Goal: Information Seeking & Learning: Check status

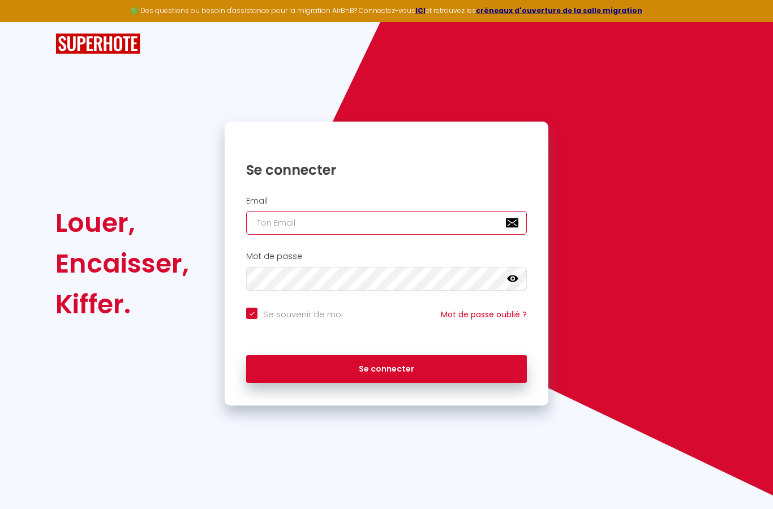
click at [318, 224] on input "email" at bounding box center [386, 223] width 281 height 24
type input "[EMAIL_ADDRESS][DOMAIN_NAME]"
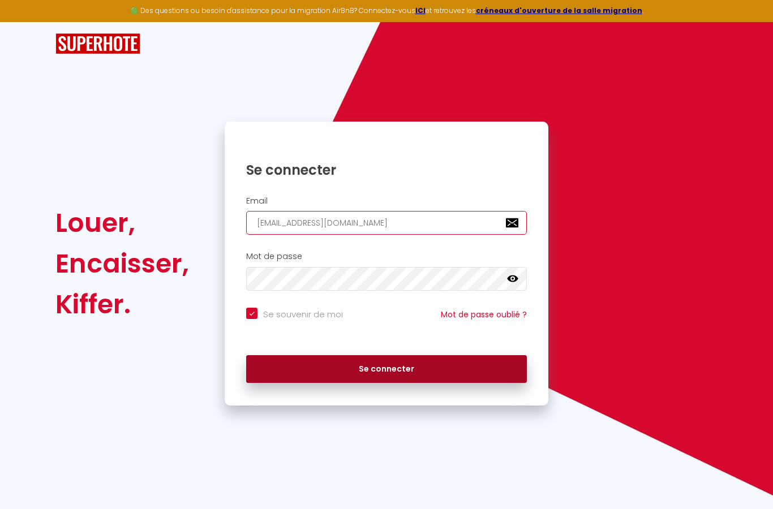
click at [413, 360] on button "Se connecter" at bounding box center [386, 370] width 281 height 28
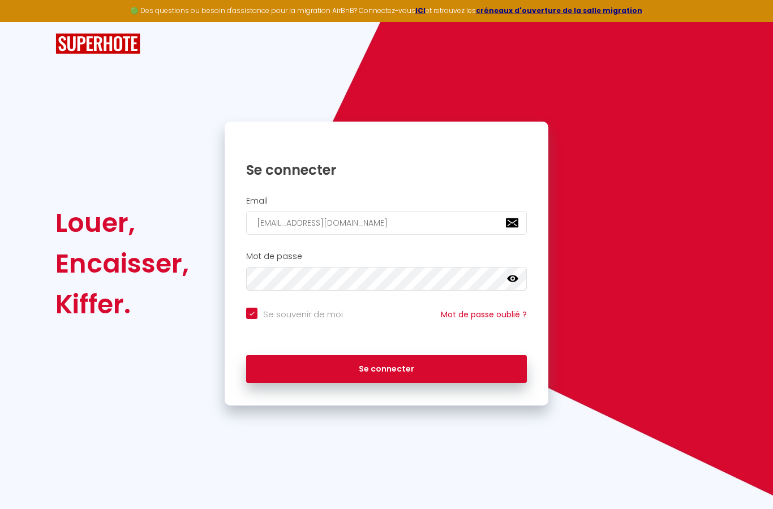
click at [508, 276] on icon at bounding box center [512, 278] width 11 height 11
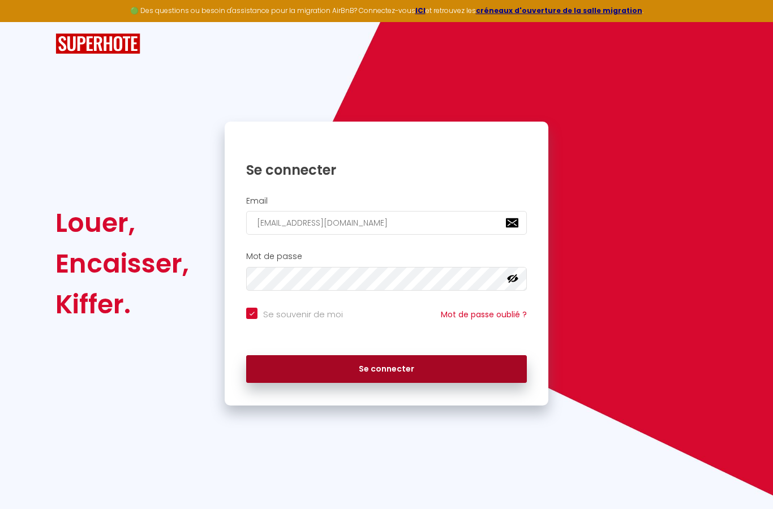
click at [411, 361] on button "Se connecter" at bounding box center [386, 370] width 281 height 28
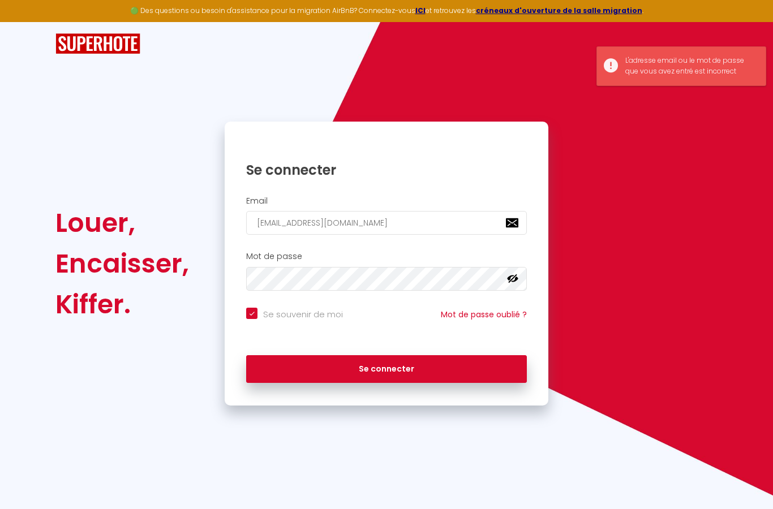
click at [249, 310] on input "Se souvenir de moi" at bounding box center [294, 313] width 97 height 11
checkbox input "false"
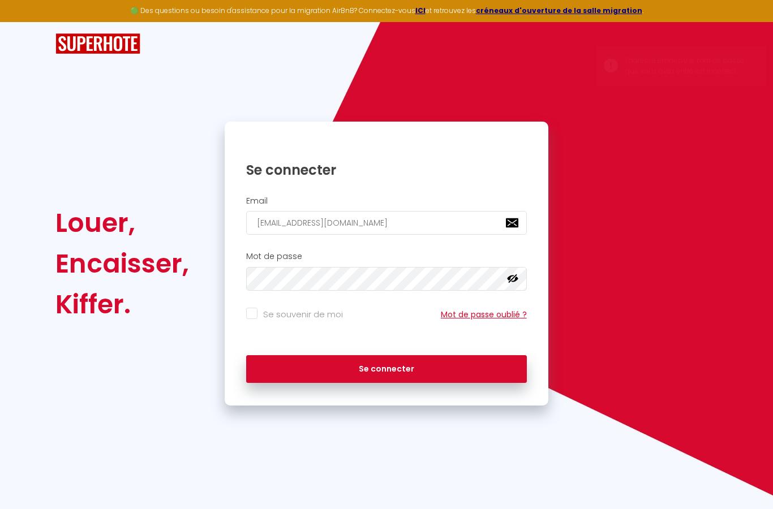
click at [481, 311] on link "Mot de passe oublié ?" at bounding box center [484, 314] width 86 height 11
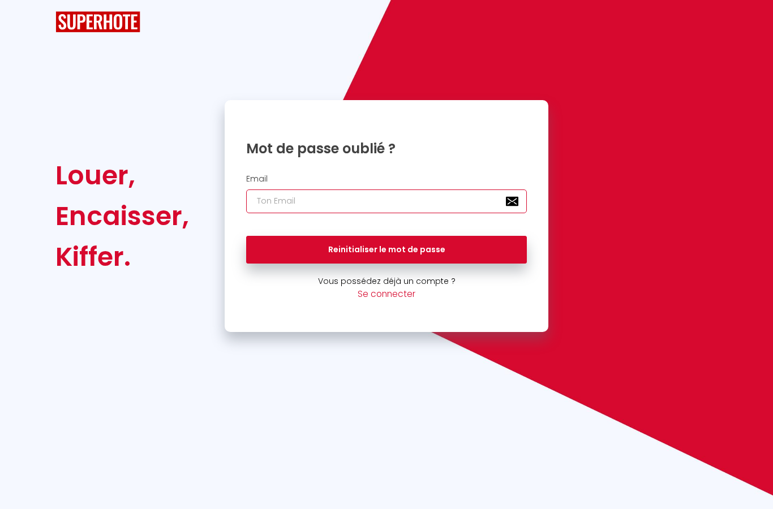
click at [292, 190] on input "email" at bounding box center [386, 202] width 281 height 24
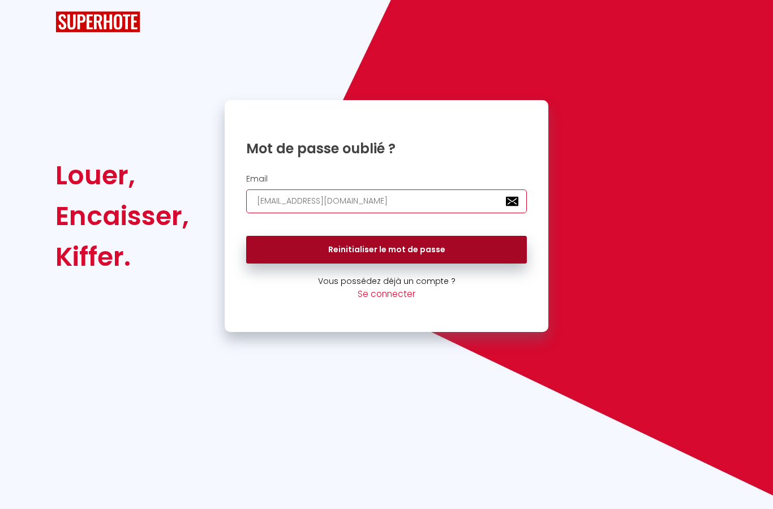
type input "[EMAIL_ADDRESS][DOMAIN_NAME]"
click at [417, 248] on button "Reinitialiser le mot de passe" at bounding box center [386, 250] width 281 height 28
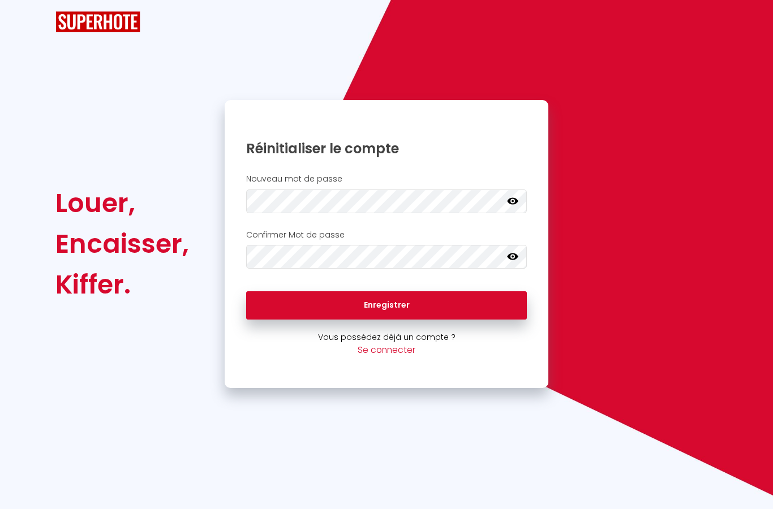
click at [511, 200] on icon at bounding box center [512, 200] width 11 height 11
click at [509, 263] on link at bounding box center [512, 258] width 11 height 15
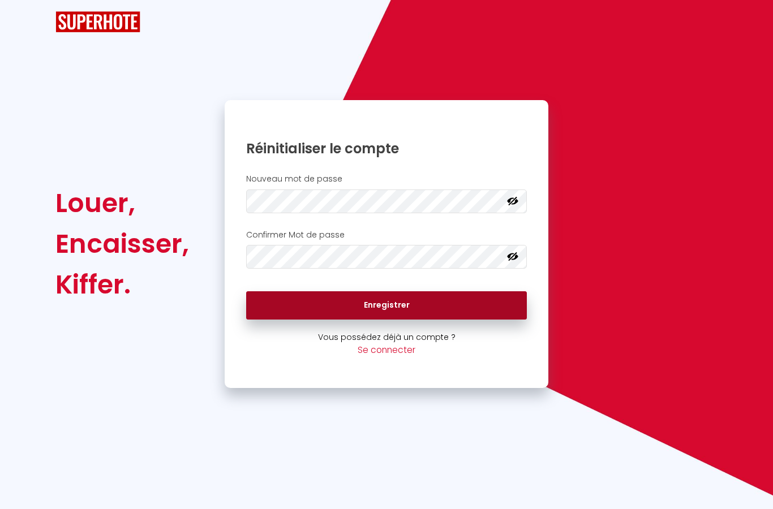
click at [417, 298] on button "Enregistrer" at bounding box center [386, 306] width 281 height 28
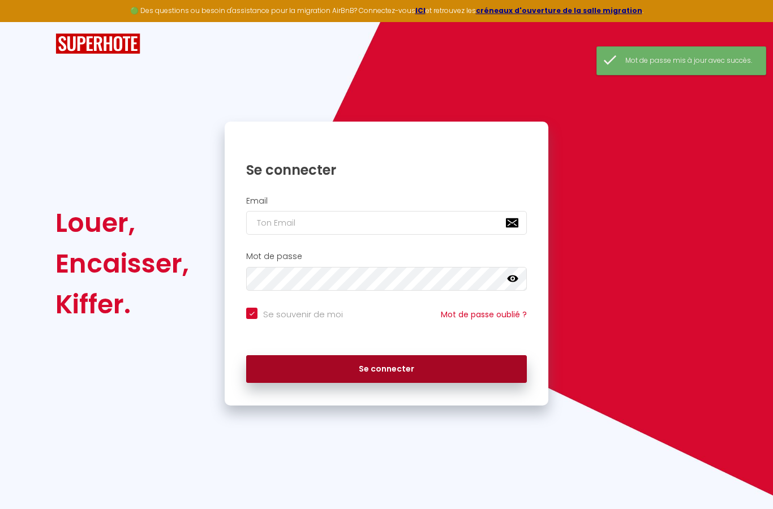
click at [406, 366] on button "Se connecter" at bounding box center [386, 370] width 281 height 28
checkbox input "true"
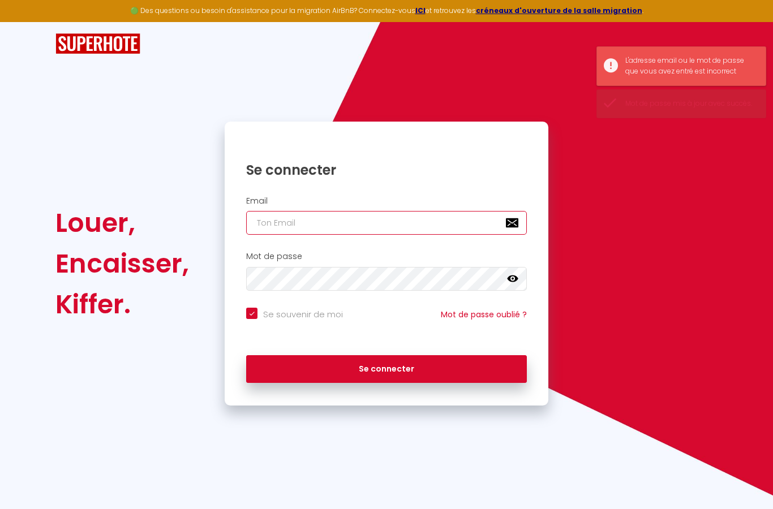
click at [339, 221] on input "email" at bounding box center [386, 223] width 281 height 24
type input "m"
checkbox input "true"
type input "mm"
checkbox input "true"
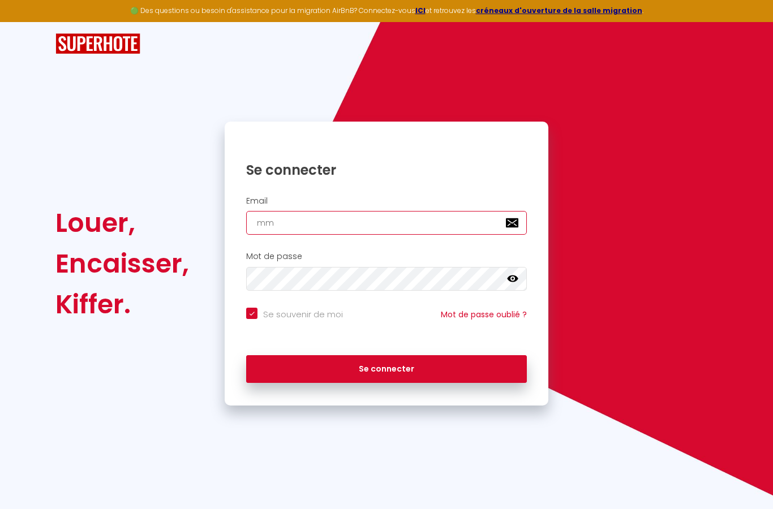
type input "mm0"
checkbox input "true"
type input "mm06"
checkbox input "true"
type input "mm068"
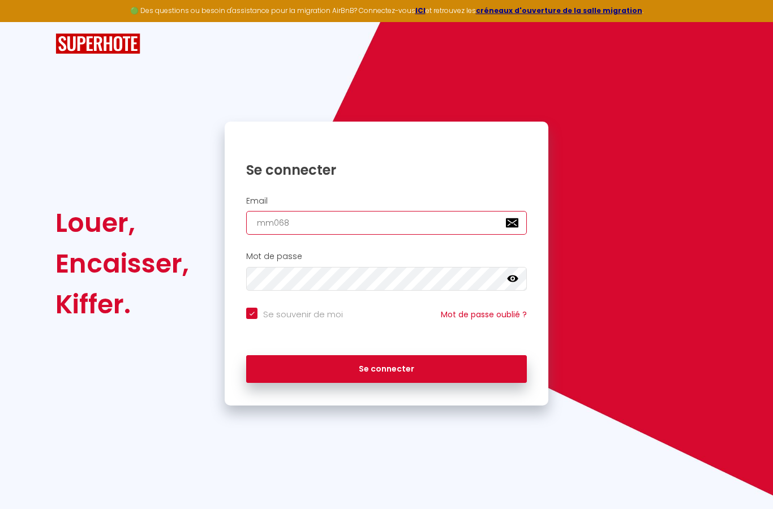
checkbox input "true"
type input "mm0689"
checkbox input "true"
type input "mm06899"
checkbox input "true"
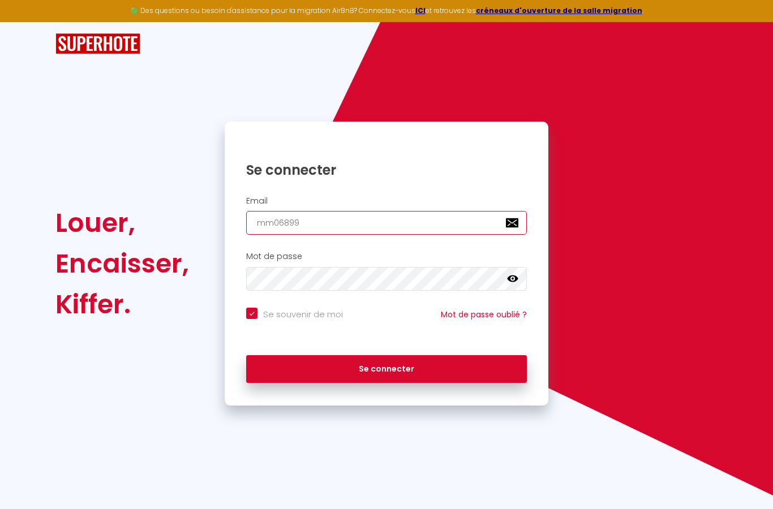
type input "mm068991"
checkbox input "true"
type input "mm0689918"
checkbox input "true"
type input "mm06899187"
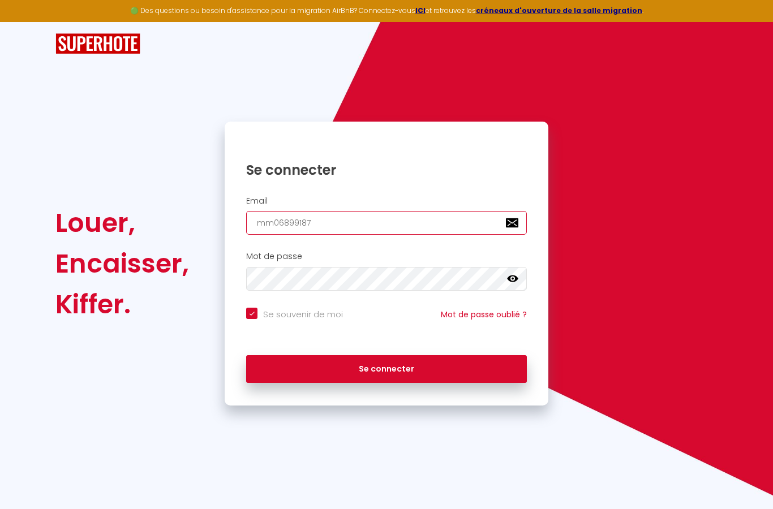
checkbox input "true"
type input "mm068991876"
checkbox input "true"
type input "mm0689918766"
checkbox input "true"
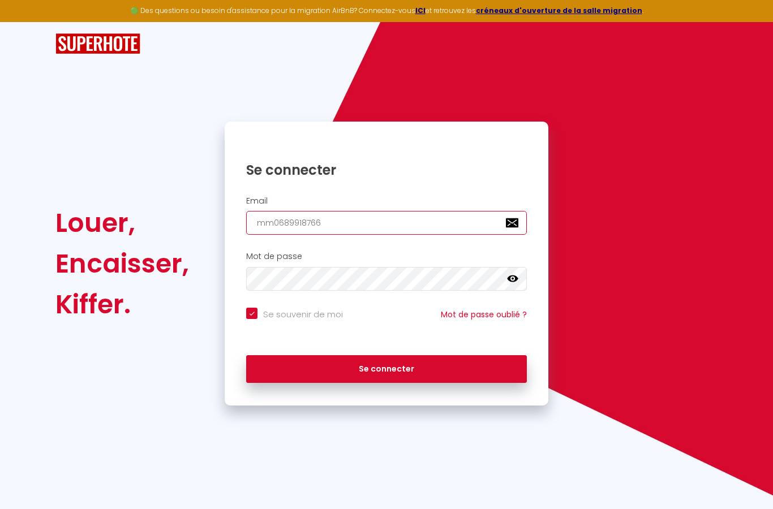
type input "mm0689918766@"
checkbox input "true"
type input "mm0689918766@g"
checkbox input "true"
type input "mm0689918766@gm"
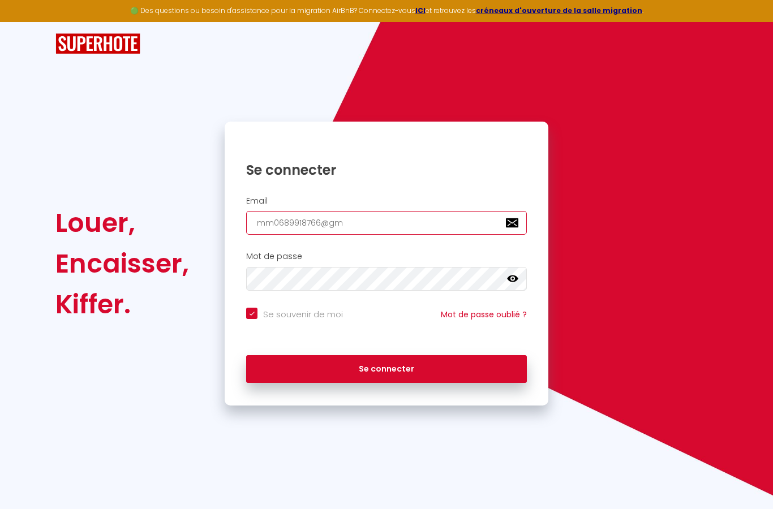
checkbox input "true"
type input "mm0689918766@gma"
checkbox input "true"
type input "mm0689918766@gmai"
checkbox input "true"
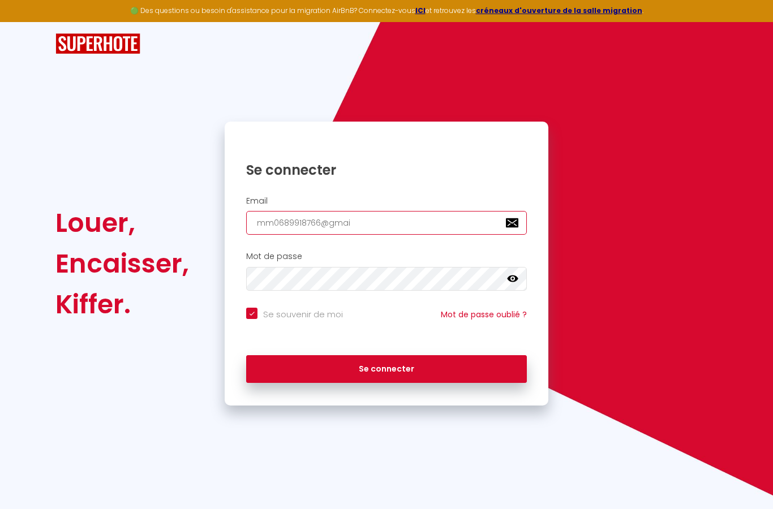
type input "[EMAIL_ADDRESS]"
checkbox input "true"
type input "[EMAIL_ADDRESS]."
checkbox input "true"
type input "mm0689918766@gmail.c"
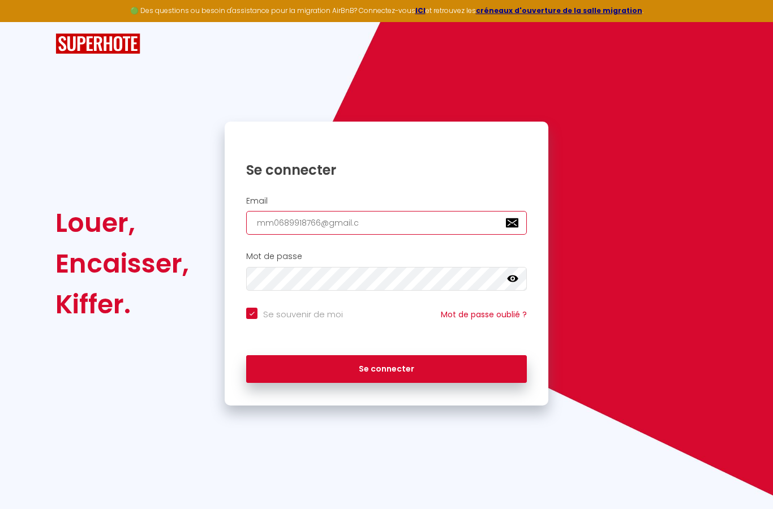
checkbox input "true"
type input "[EMAIL_ADDRESS][DOMAIN_NAME]"
checkbox input "true"
type input "[EMAIL_ADDRESS][DOMAIN_NAME]"
checkbox input "true"
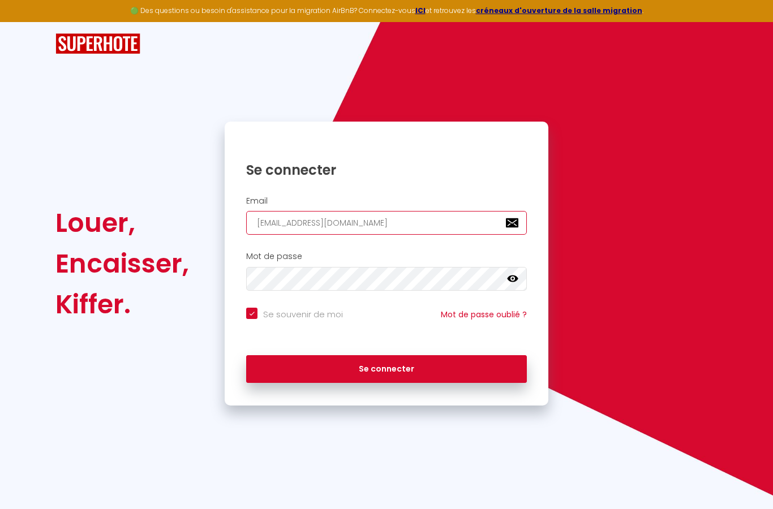
type input "[EMAIL_ADDRESS][DOMAIN_NAME]"
click at [507, 279] on icon at bounding box center [512, 278] width 11 height 11
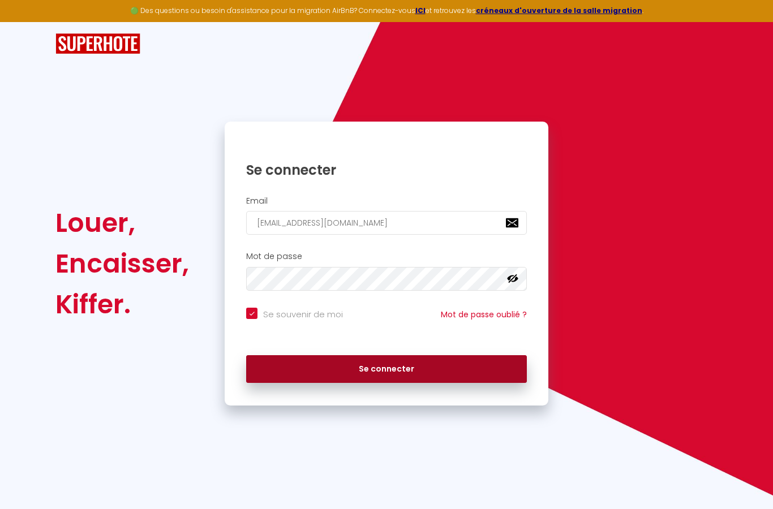
click at [418, 361] on button "Se connecter" at bounding box center [386, 370] width 281 height 28
checkbox input "true"
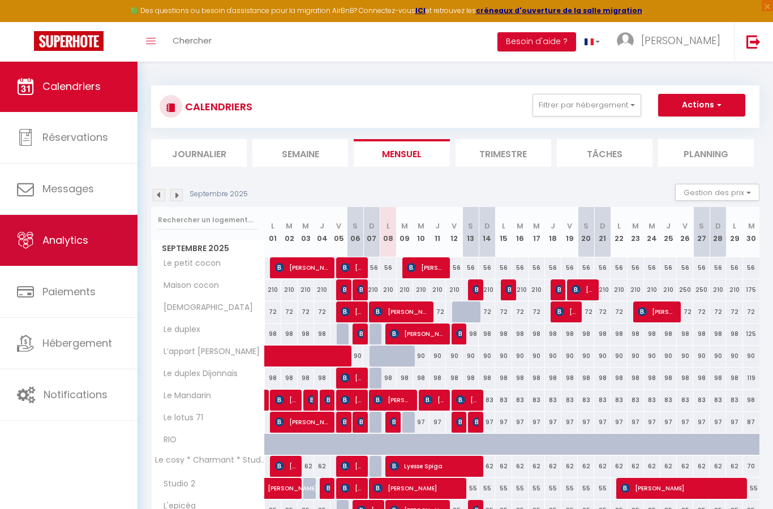
click at [53, 241] on span "Analytics" at bounding box center [65, 240] width 46 height 14
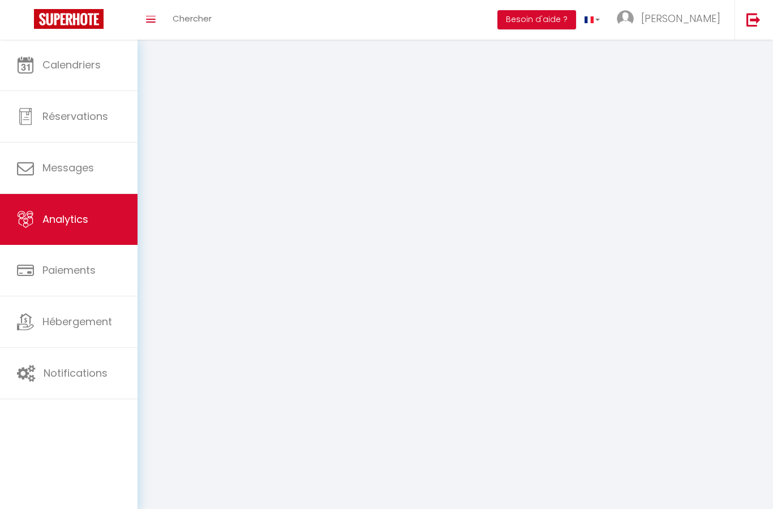
scroll to position [45, 0]
select select "2025"
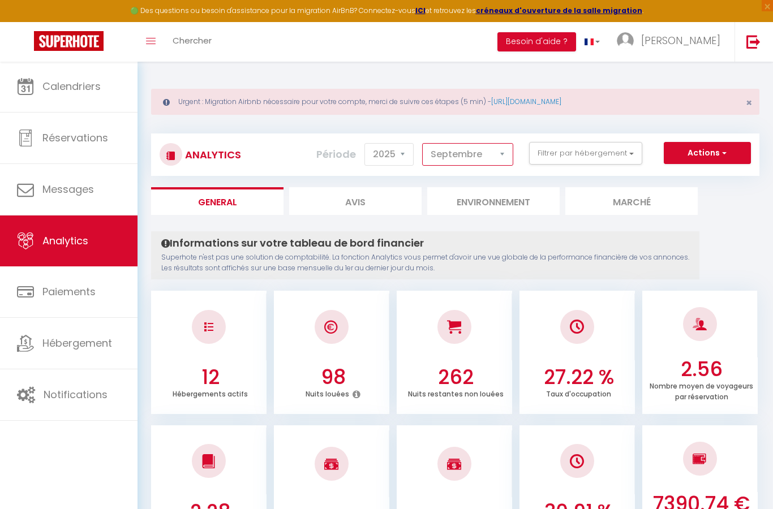
click at [487, 153] on select "[PERSON_NAME] Mars [PERSON_NAME] Juin Juillet Août Septembre Octobre Novembre D…" at bounding box center [467, 154] width 91 height 23
select select "7"
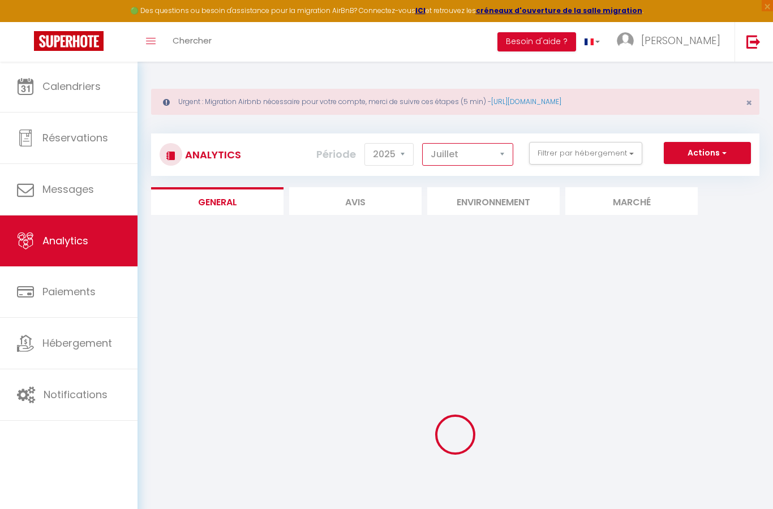
checkbox input "false"
checkbox cocon "false"
checkbox input "false"
checkbox Dijonnais "false"
checkbox Studio "false"
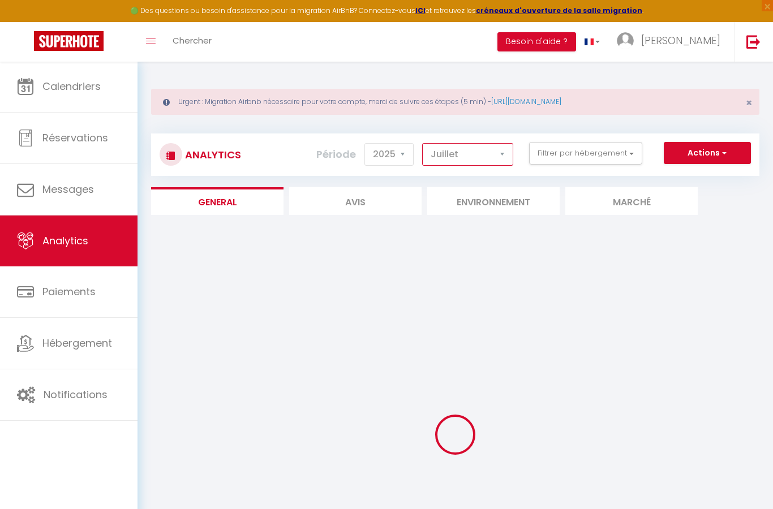
checkbox 2 "false"
checkbox input "false"
checkbox saone "false"
checkbox cocon "false"
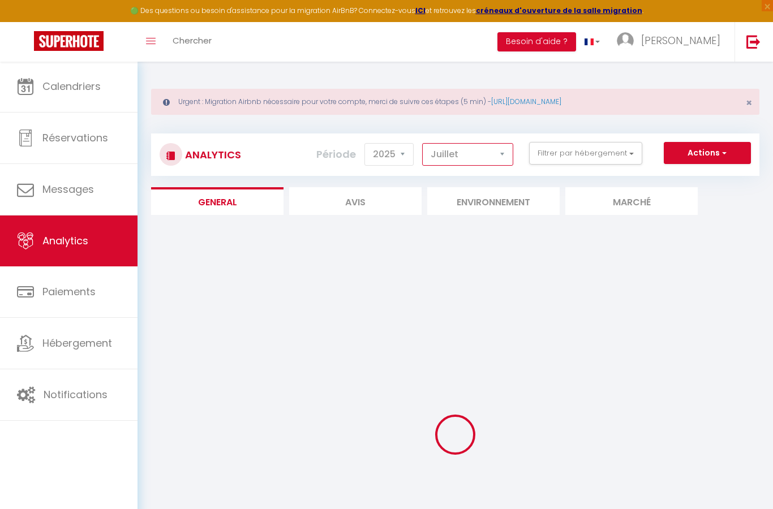
checkbox duplex "false"
checkbox Sarthe "false"
checkbox Mandarin "false"
checkbox 71 "false"
checkbox input "false"
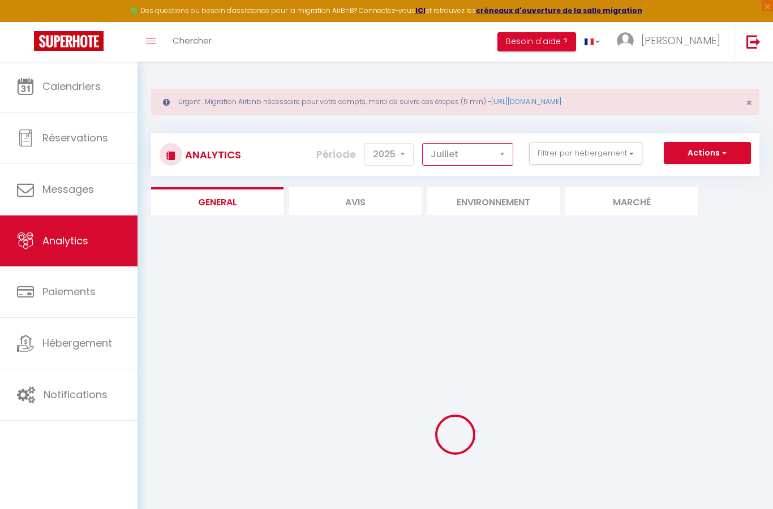
checkbox input "false"
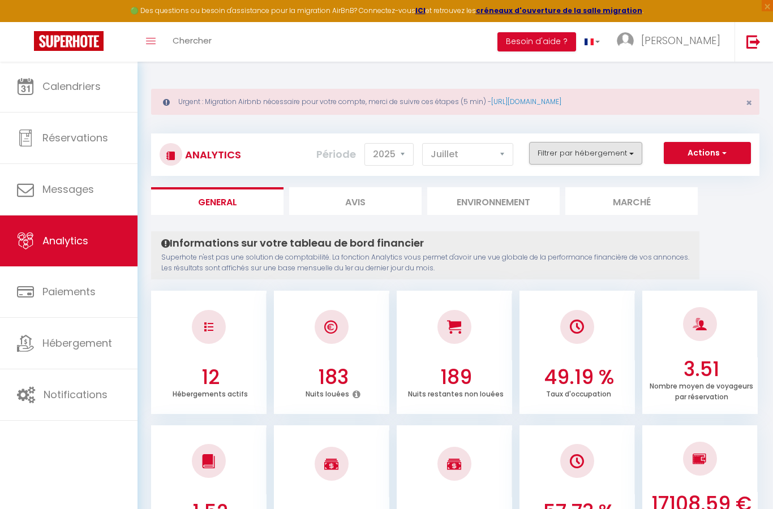
click at [597, 151] on button "Filtrer par hébergement" at bounding box center [585, 153] width 113 height 23
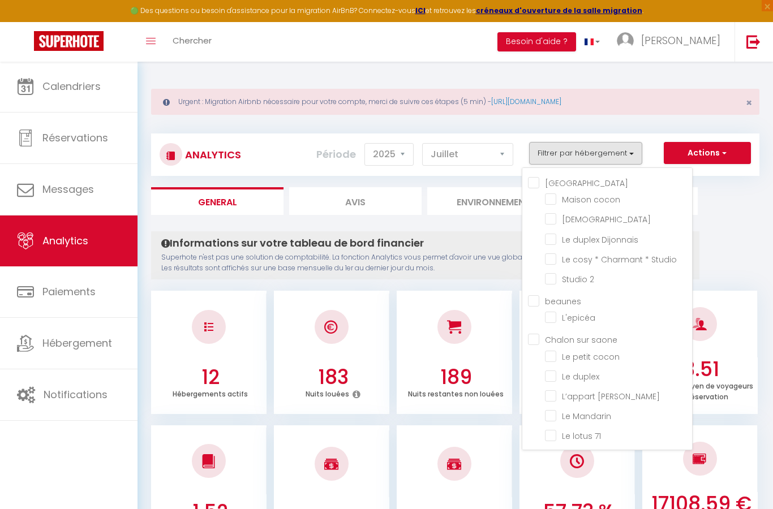
click at [533, 182] on input "[GEOGRAPHIC_DATA]" at bounding box center [610, 182] width 164 height 11
checkbox input "true"
checkbox cocon "true"
checkbox input "true"
checkbox Dijonnais "true"
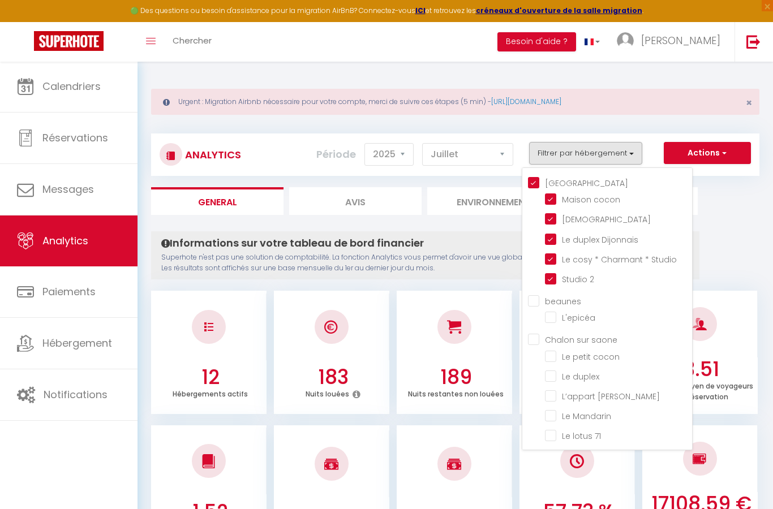
checkbox Studio "true"
checkbox 2 "true"
checkbox input "false"
checkbox cocon "false"
checkbox duplex "false"
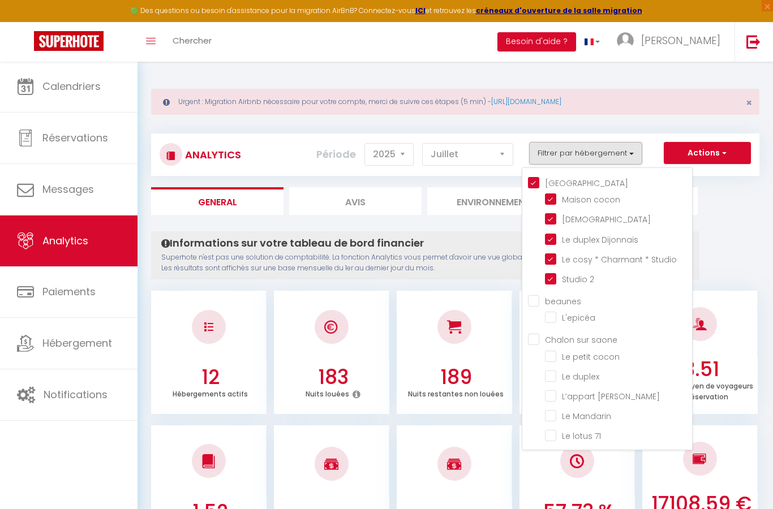
checkbox Sarthe "false"
checkbox Mandarin "false"
checkbox 71 "false"
checkbox input "false"
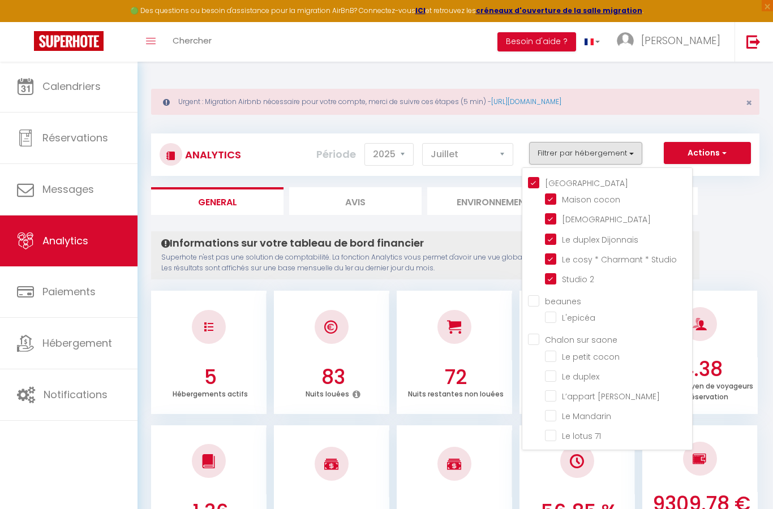
checkbox cocon "false"
checkbox duplex "false"
checkbox Sarthe "false"
checkbox Mandarin "false"
checkbox 71 "false"
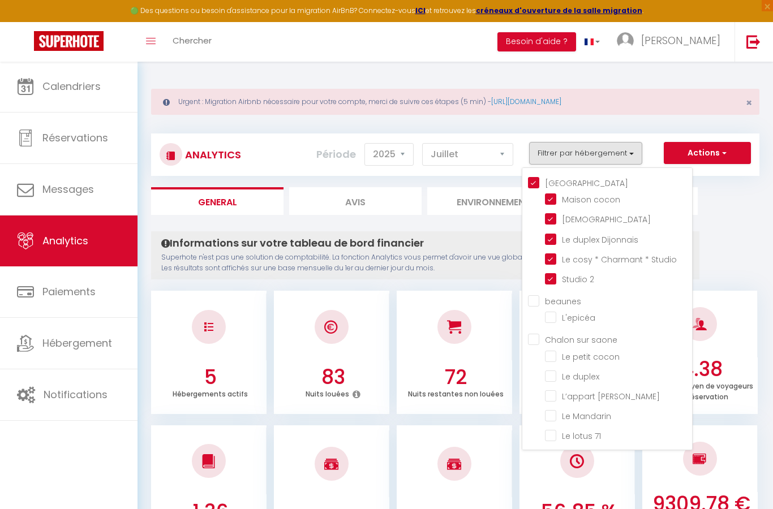
checkbox input "false"
click at [476, 146] on div at bounding box center [386, 254] width 773 height 509
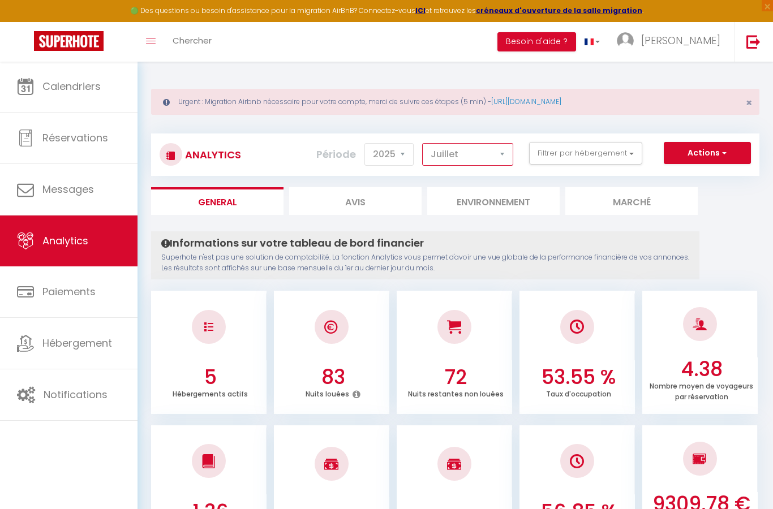
click at [487, 156] on select "[PERSON_NAME] Mars [PERSON_NAME] Juin Juillet Août Septembre Octobre Novembre D…" at bounding box center [467, 154] width 91 height 23
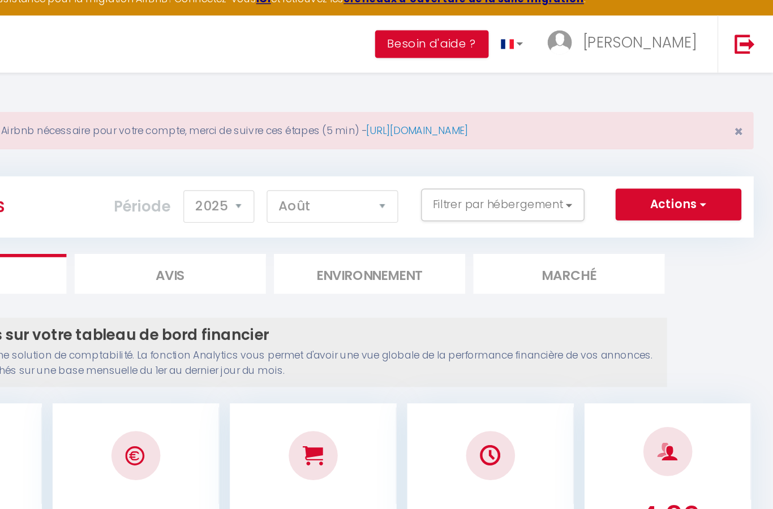
click at [517, 89] on div "Urgent : Migration Airbnb nécessaire pour votre compte, merci de suivre ces éta…" at bounding box center [455, 102] width 609 height 26
click at [746, 96] on span "×" at bounding box center [749, 103] width 6 height 14
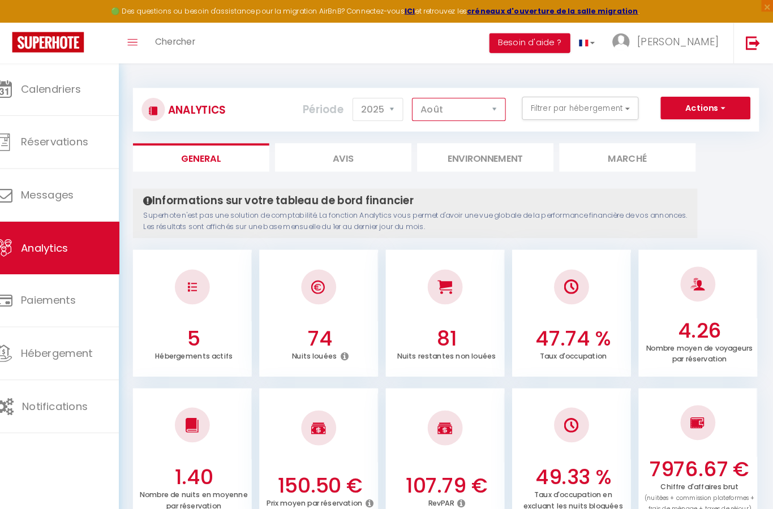
click at [447, 102] on select "[PERSON_NAME] Mars [PERSON_NAME] Juin Juillet Août Septembre Octobre Novembre D…" at bounding box center [467, 106] width 91 height 23
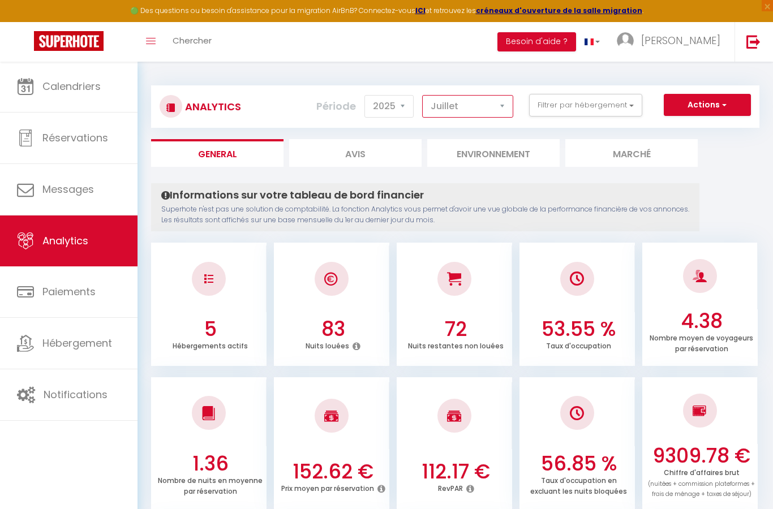
click at [486, 104] on select "[PERSON_NAME] Mars [PERSON_NAME] Juin Juillet Août Septembre Octobre Novembre D…" at bounding box center [467, 106] width 91 height 23
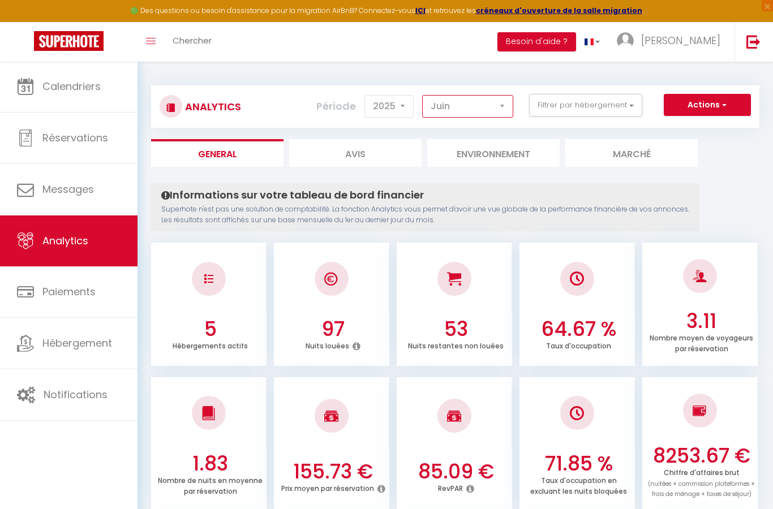
click at [487, 104] on select "[PERSON_NAME] Mars [PERSON_NAME] Juin Juillet Août Septembre Octobre Novembre D…" at bounding box center [467, 106] width 91 height 23
select select "7"
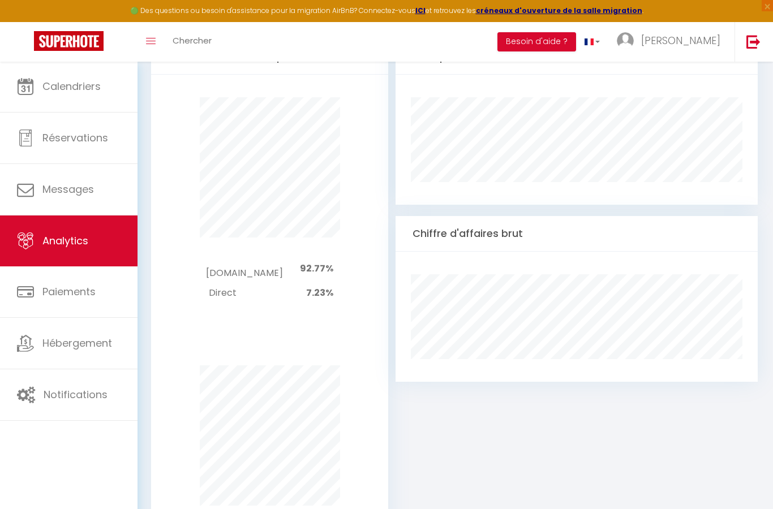
scroll to position [602, 0]
